Goal: Task Accomplishment & Management: Use online tool/utility

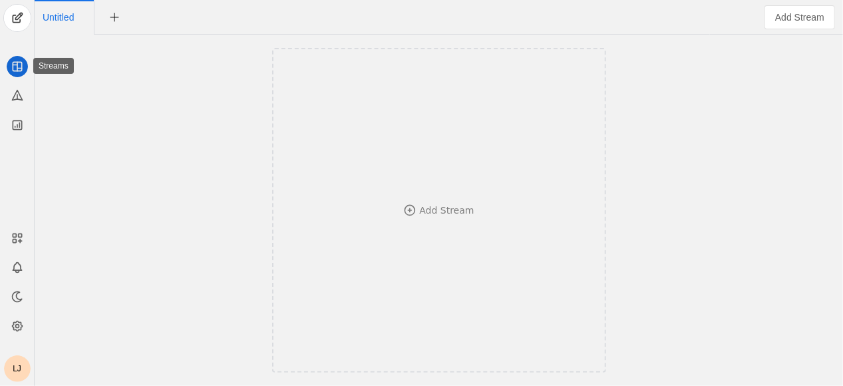
click at [17, 70] on rect at bounding box center [17, 66] width 9 height 9
click at [16, 95] on icon at bounding box center [17, 95] width 13 height 13
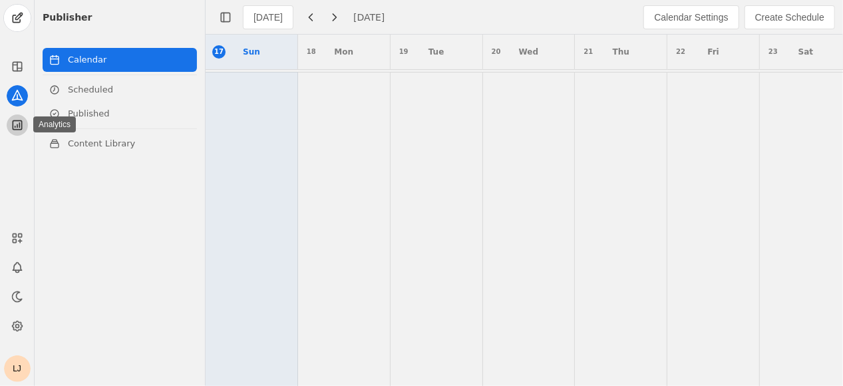
click at [13, 124] on icon at bounding box center [17, 125] width 13 height 13
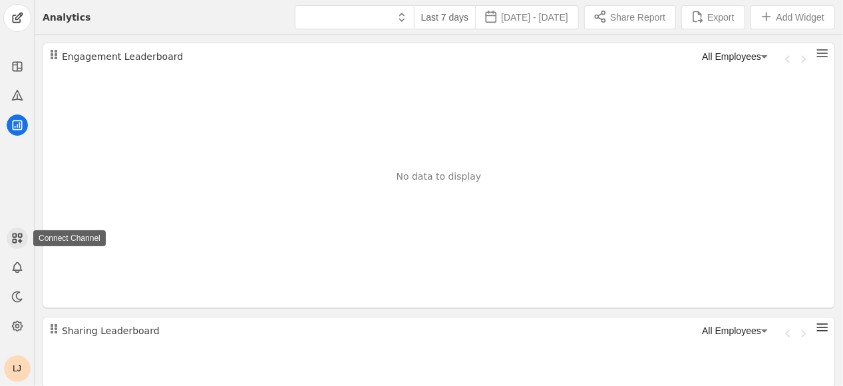
click at [21, 234] on rect at bounding box center [19, 235] width 3 height 3
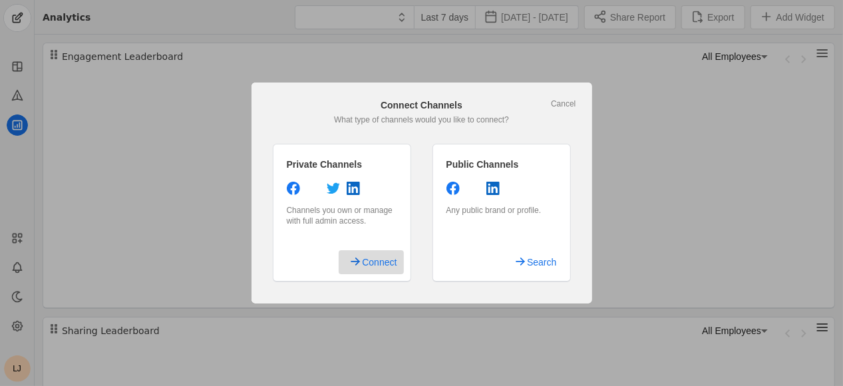
click at [393, 260] on span "Connect" at bounding box center [379, 262] width 35 height 24
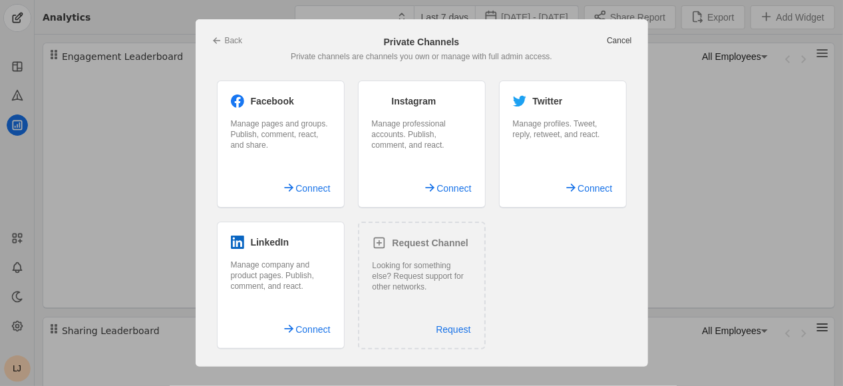
click at [620, 38] on link "Cancel" at bounding box center [619, 40] width 25 height 11
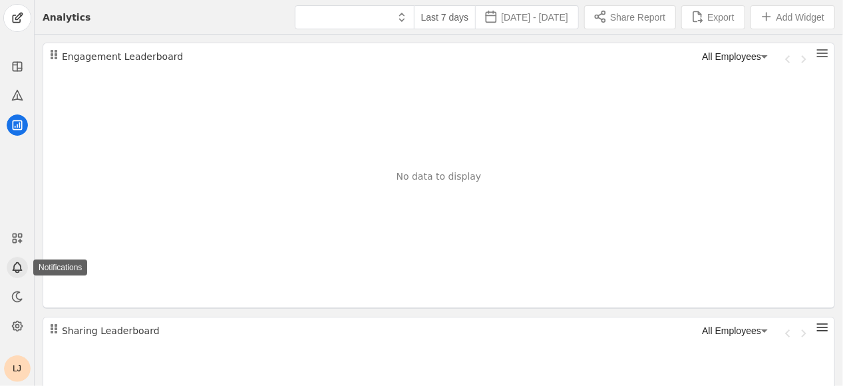
click at [15, 264] on icon at bounding box center [17, 267] width 9 height 8
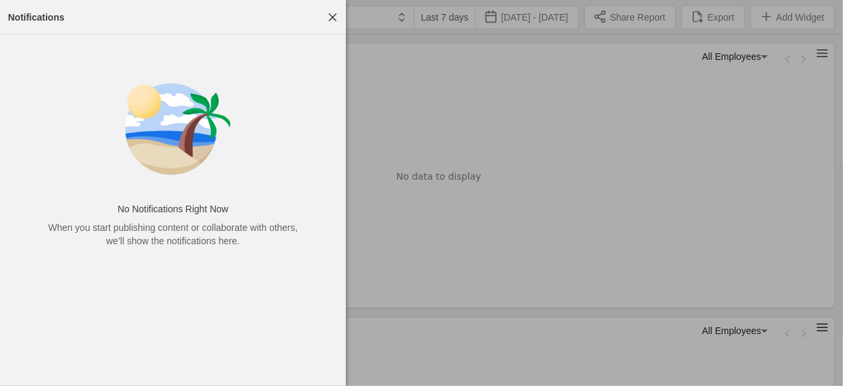
click at [577, 150] on div at bounding box center [421, 193] width 843 height 386
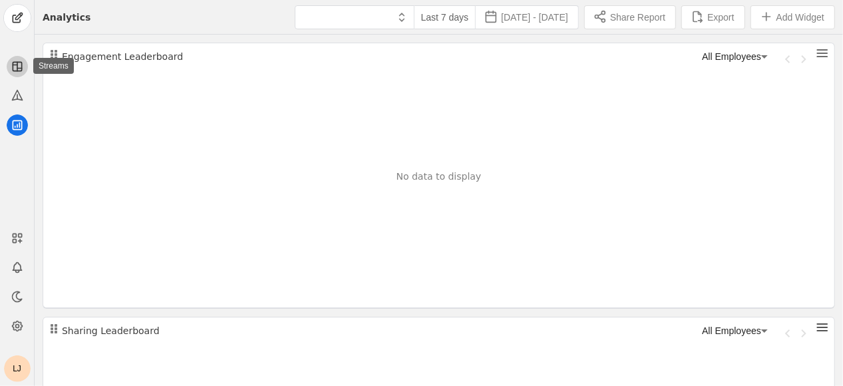
click at [13, 68] on icon at bounding box center [17, 66] width 13 height 13
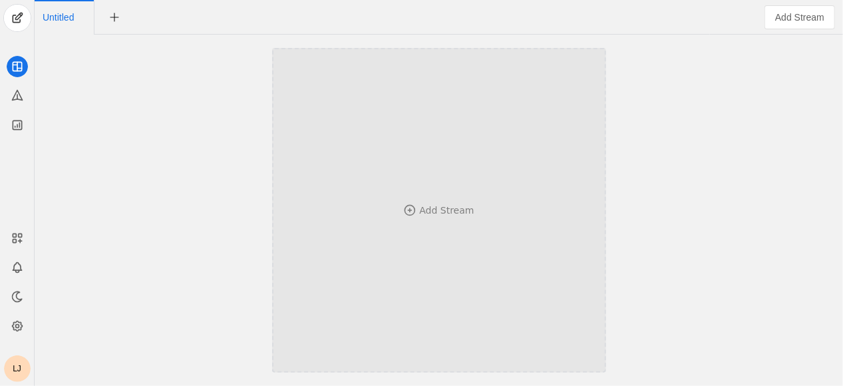
click at [491, 223] on div "Add Stream" at bounding box center [439, 210] width 246 height 194
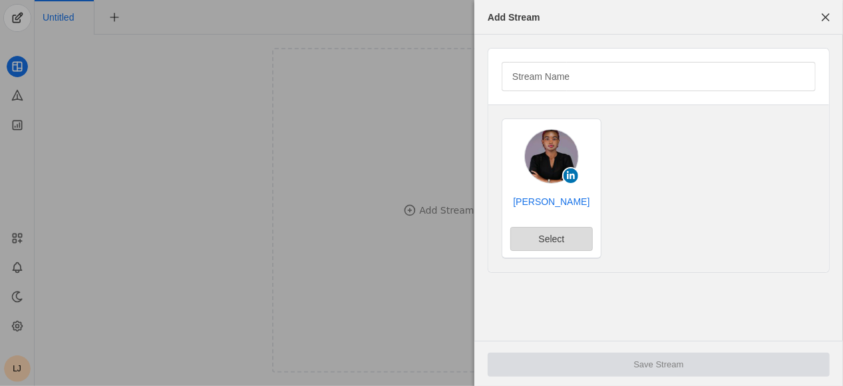
click at [542, 245] on span "undefined" at bounding box center [551, 239] width 81 height 23
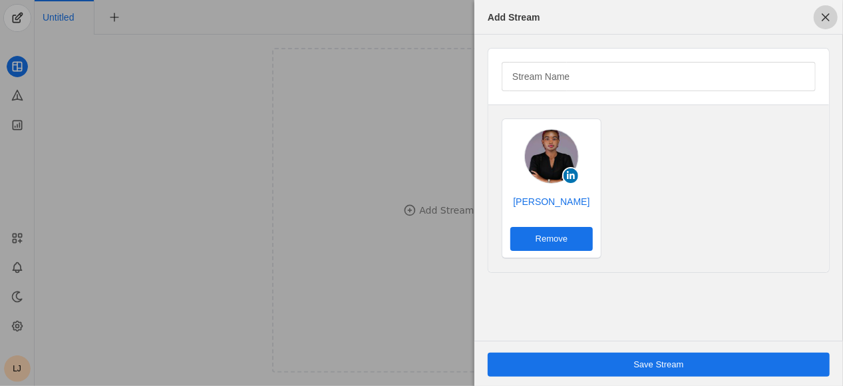
click at [827, 13] on span "button" at bounding box center [826, 17] width 24 height 24
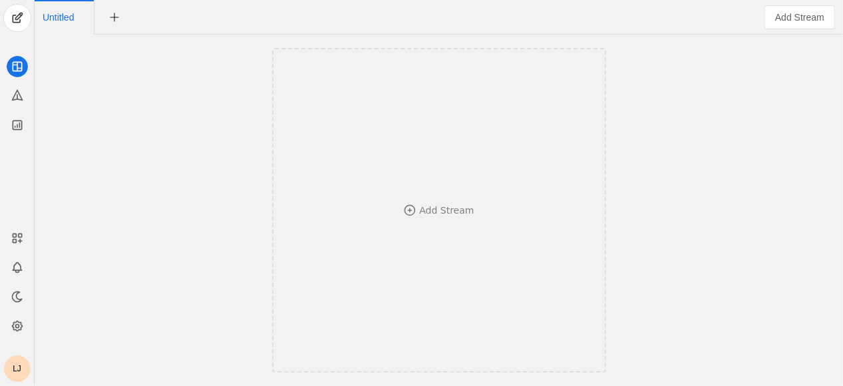
click at [63, 10] on span "Untitled" at bounding box center [64, 17] width 43 height 35
click at [63, 17] on span "Untitled" at bounding box center [58, 17] width 31 height 9
click at [63, 17] on input "Untitled" at bounding box center [104, 18] width 122 height 22
click at [170, 103] on div "Add Stream" at bounding box center [439, 211] width 802 height 352
click at [19, 15] on span "undefined" at bounding box center [17, 18] width 27 height 27
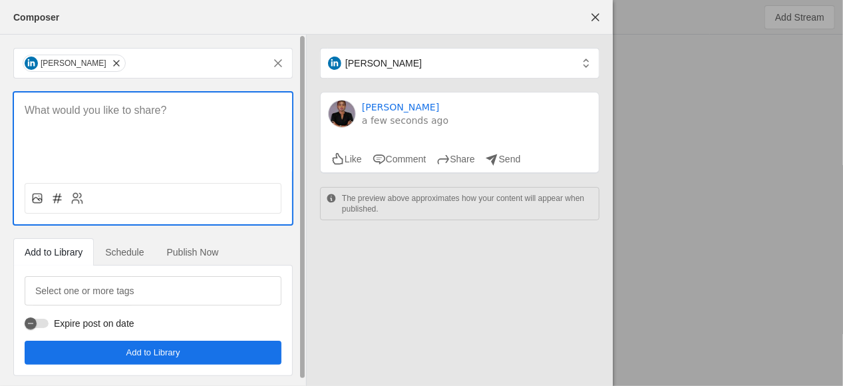
click at [120, 254] on span "Schedule" at bounding box center [124, 252] width 39 height 9
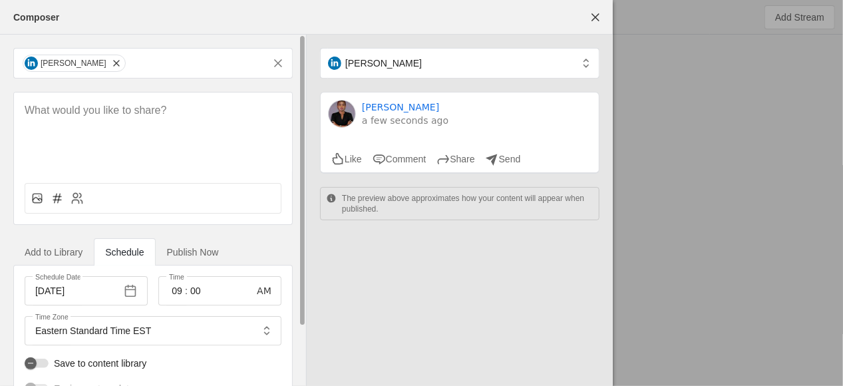
scroll to position [69, 0]
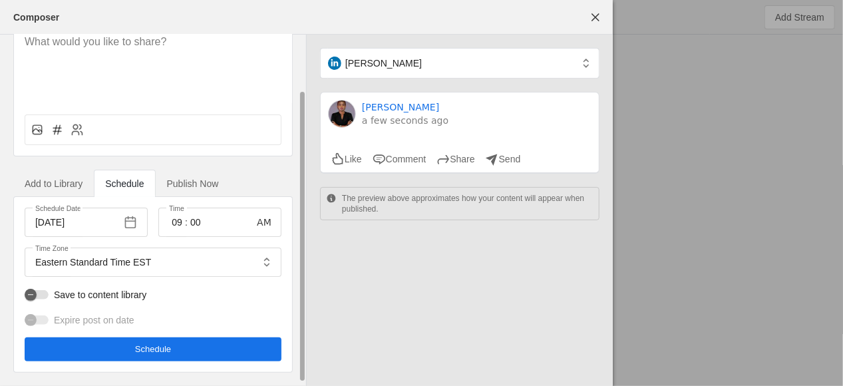
click at [202, 184] on span "Publish Now" at bounding box center [193, 183] width 52 height 9
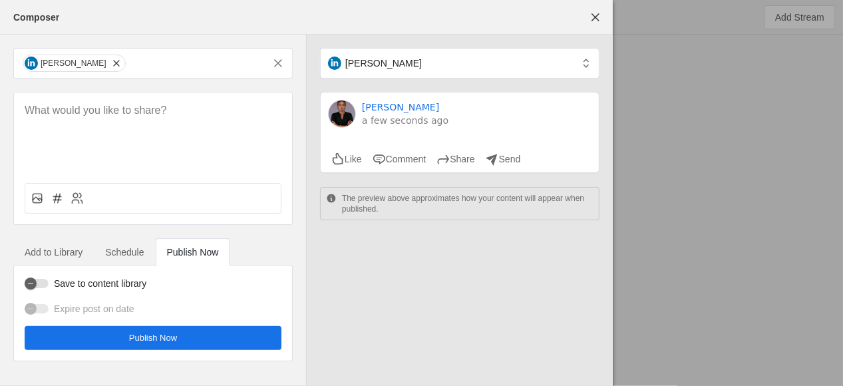
scroll to position [0, 0]
